Goal: Transaction & Acquisition: Purchase product/service

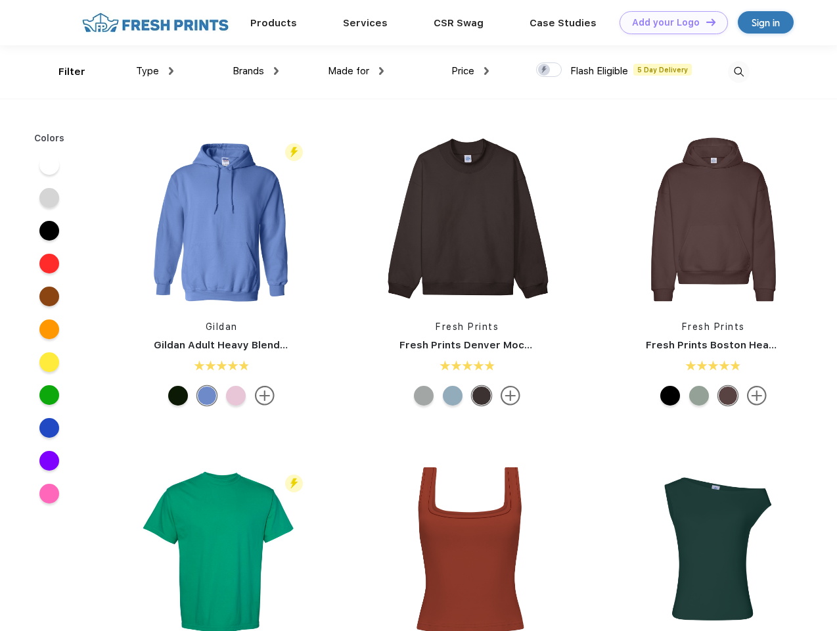
click at [669, 22] on link "Add your Logo Design Tool" at bounding box center [674, 22] width 108 height 23
click at [0, 0] on div "Design Tool" at bounding box center [0, 0] width 0 height 0
click at [705, 22] on link "Add your Logo Design Tool" at bounding box center [674, 22] width 108 height 23
click at [63, 72] on div "Filter" at bounding box center [71, 71] width 27 height 15
click at [155, 71] on span "Type" at bounding box center [147, 71] width 23 height 12
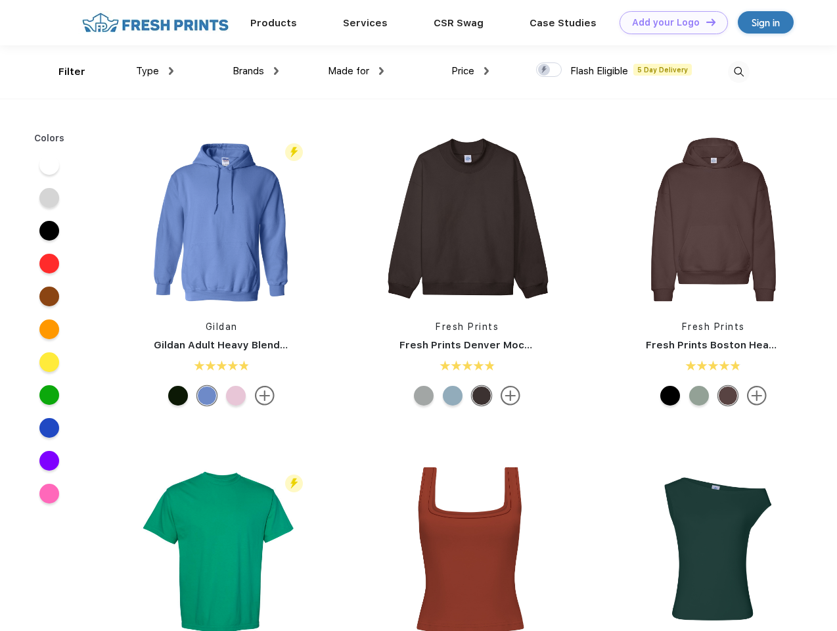
click at [256, 71] on span "Brands" at bounding box center [249, 71] width 32 height 12
click at [356, 71] on span "Made for" at bounding box center [348, 71] width 41 height 12
click at [470, 71] on span "Price" at bounding box center [462, 71] width 23 height 12
click at [549, 70] on div at bounding box center [549, 69] width 26 height 14
click at [545, 70] on input "checkbox" at bounding box center [540, 66] width 9 height 9
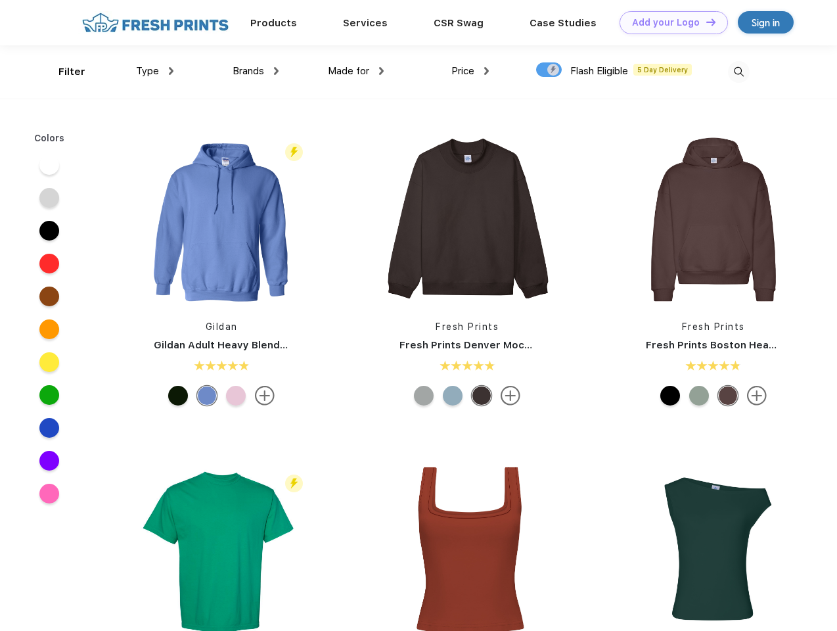
click at [739, 72] on img at bounding box center [739, 72] width 22 height 22
